Goal: Download file/media

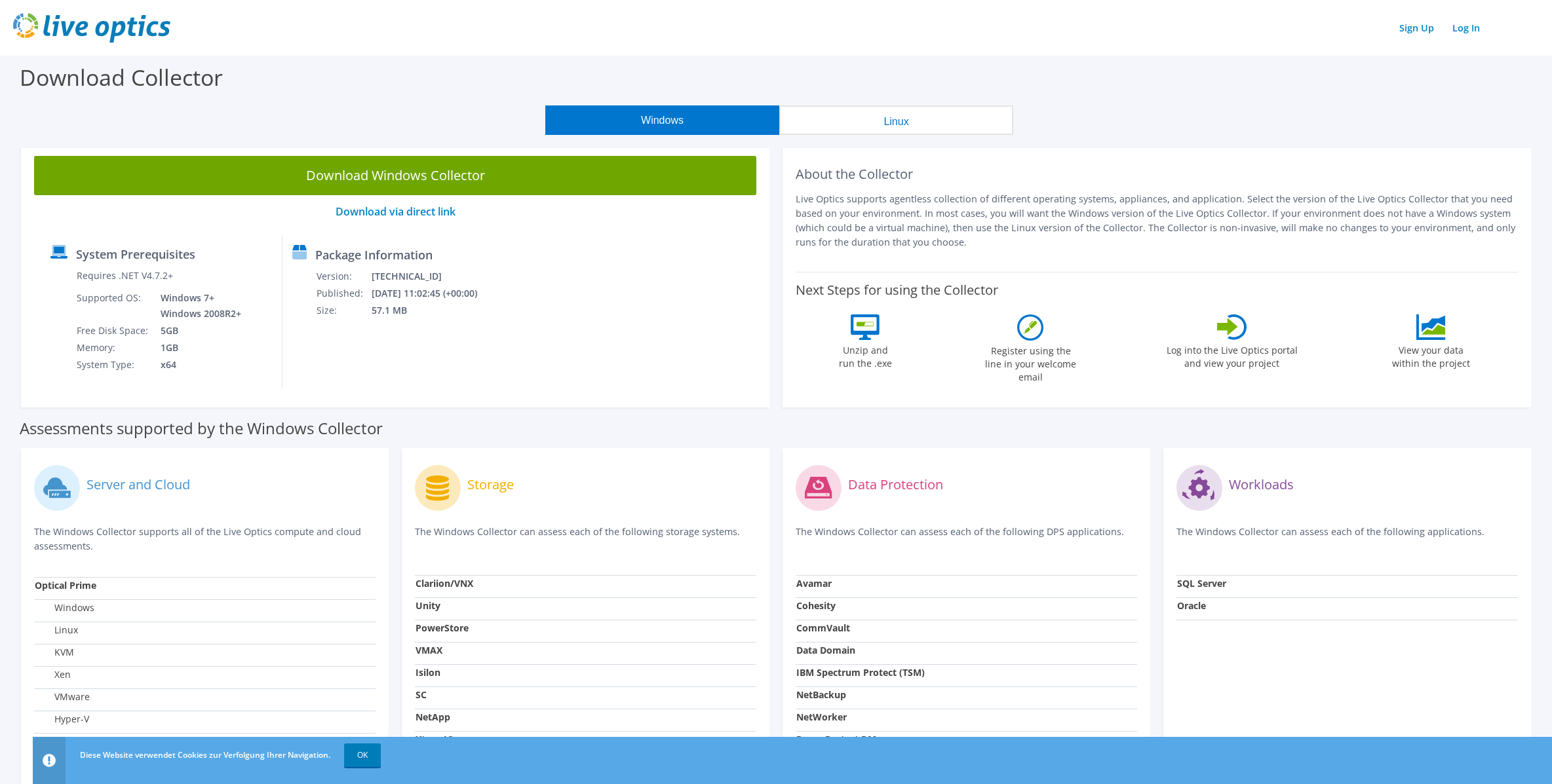
click at [109, 22] on img at bounding box center [91, 27] width 157 height 30
